Goal: Transaction & Acquisition: Purchase product/service

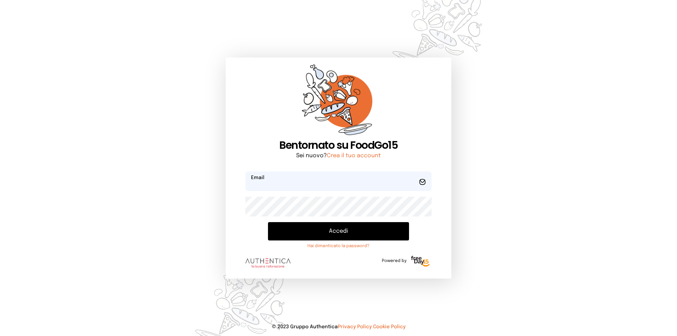
type input "**********"
click at [335, 227] on button "Accedi" at bounding box center [338, 231] width 141 height 18
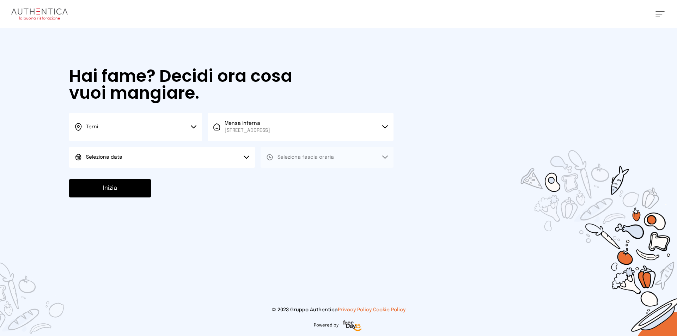
click at [186, 160] on button "Seleziona data" at bounding box center [162, 157] width 186 height 21
click at [194, 173] on li "[DATE], [DATE]" at bounding box center [162, 177] width 186 height 18
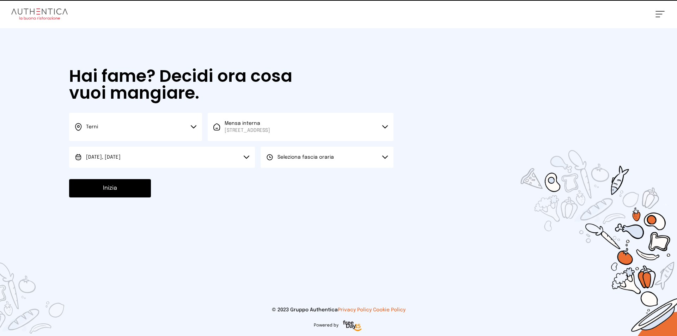
click at [322, 154] on span "Seleziona fascia oraria" at bounding box center [305, 157] width 56 height 7
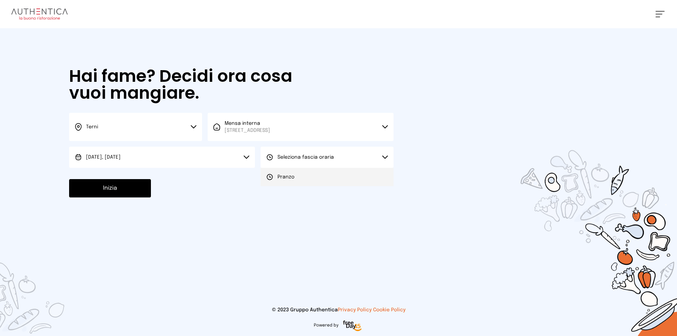
click at [313, 174] on li "Pranzo" at bounding box center [326, 177] width 133 height 18
click at [145, 191] on button "Inizia" at bounding box center [110, 188] width 82 height 18
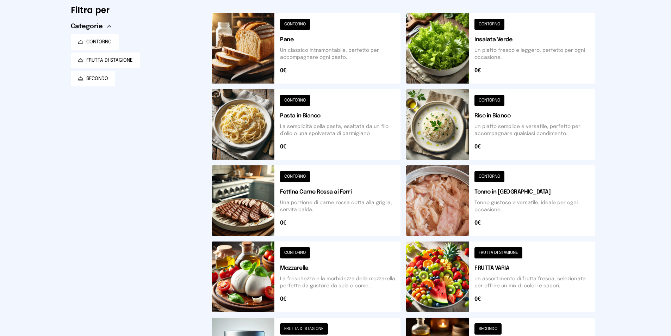
scroll to position [22, 0]
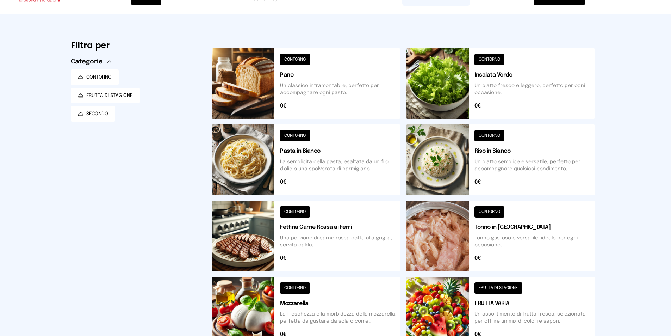
click at [295, 173] on button at bounding box center [306, 159] width 189 height 70
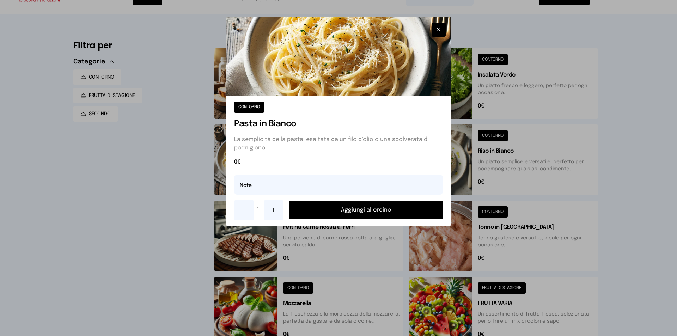
click at [364, 207] on button "Aggiungi all'ordine" at bounding box center [366, 210] width 154 height 18
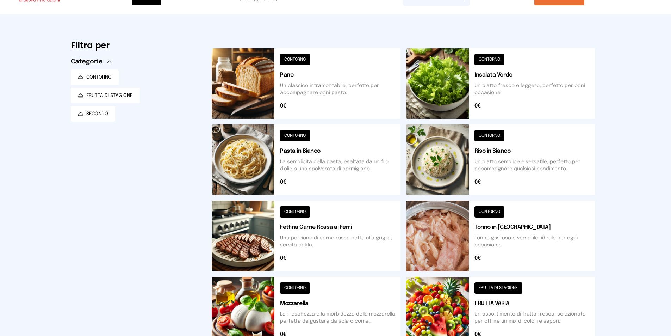
click at [452, 89] on button at bounding box center [500, 83] width 189 height 70
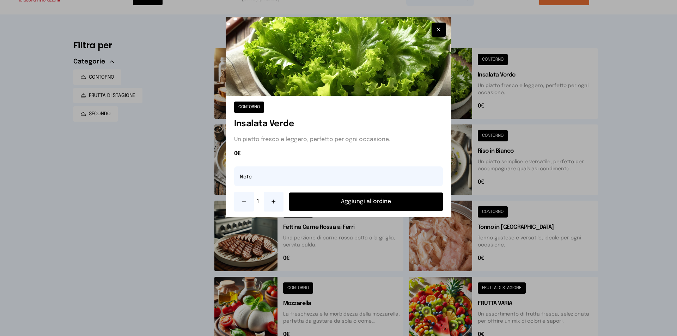
click at [365, 205] on button "Aggiungi all'ordine" at bounding box center [366, 201] width 154 height 18
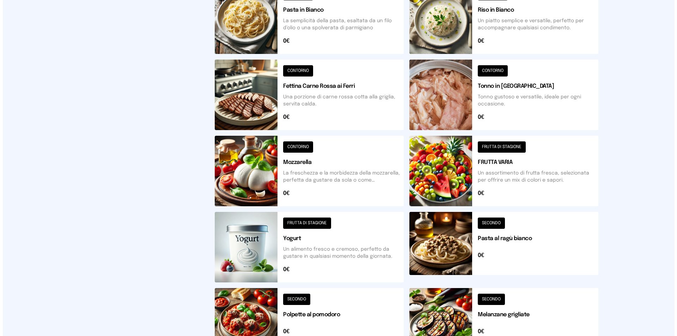
scroll to position [0, 0]
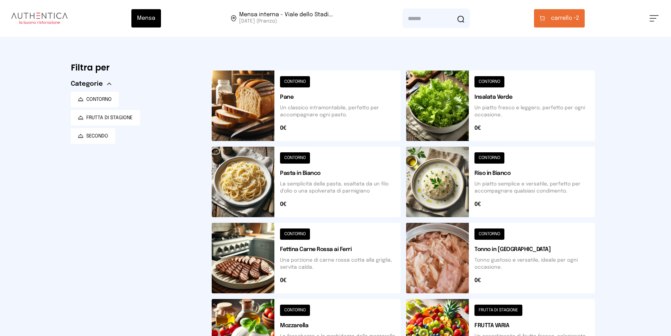
click at [463, 323] on button at bounding box center [500, 334] width 189 height 70
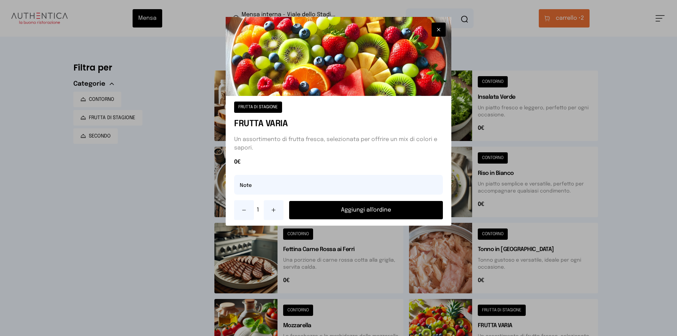
click at [354, 211] on button "Aggiungi all'ordine" at bounding box center [366, 210] width 154 height 18
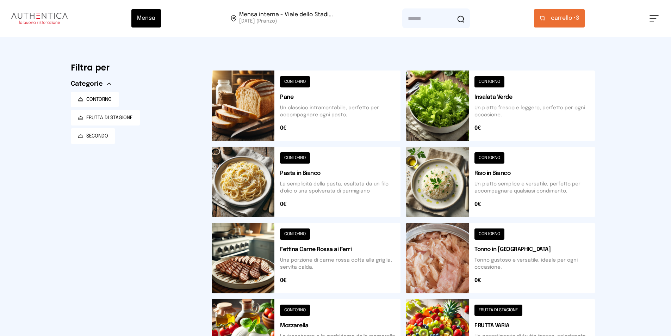
click at [542, 26] on button "carrello • 3" at bounding box center [559, 18] width 51 height 18
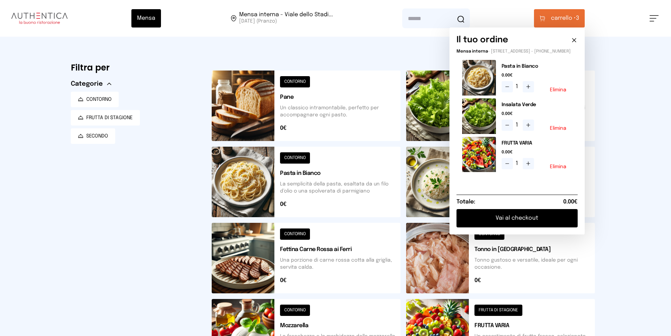
click at [536, 218] on button "Vai al checkout" at bounding box center [517, 218] width 121 height 18
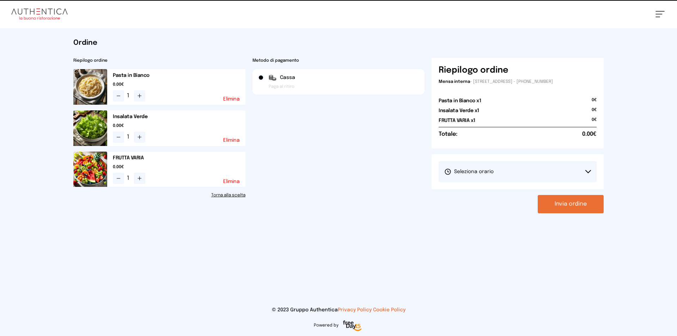
click at [513, 162] on button "Seleziona orario" at bounding box center [517, 171] width 158 height 21
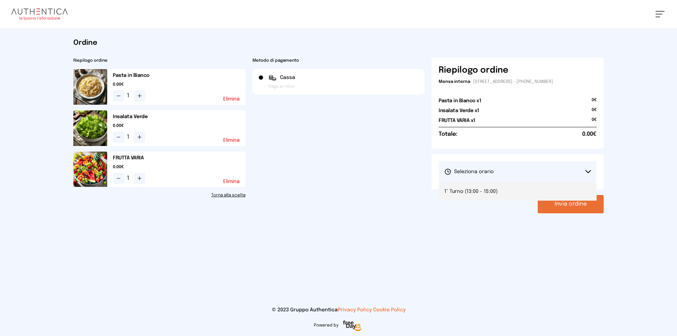
click at [526, 187] on li "1° Turno (13:00 - 15:00)" at bounding box center [517, 191] width 158 height 18
click at [573, 211] on button "Invia ordine" at bounding box center [570, 204] width 66 height 18
